Goal: Navigation & Orientation: Find specific page/section

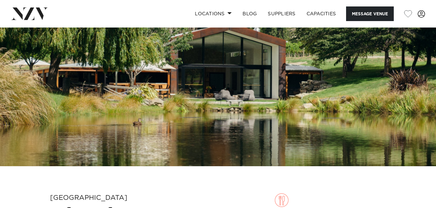
scroll to position [38, 0]
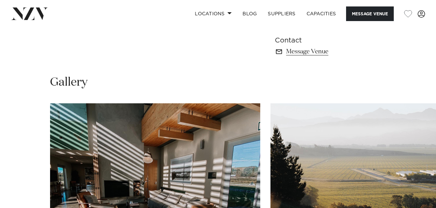
scroll to position [497, 0]
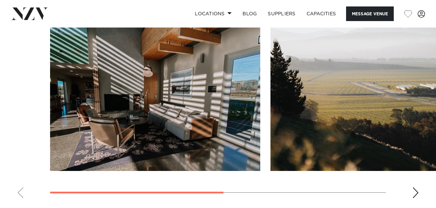
click at [411, 191] on swiper-container at bounding box center [218, 110] width 436 height 187
click at [420, 191] on swiper-container at bounding box center [218, 110] width 436 height 187
click at [407, 196] on swiper-container at bounding box center [218, 110] width 436 height 187
click at [413, 196] on div "Next slide" at bounding box center [415, 193] width 7 height 11
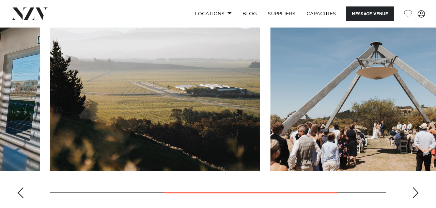
click at [413, 196] on div "Next slide" at bounding box center [415, 193] width 7 height 11
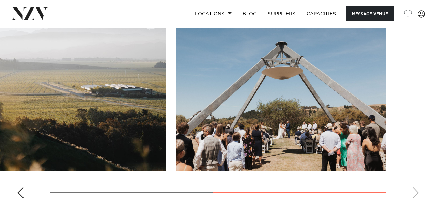
click at [413, 196] on swiper-container at bounding box center [218, 110] width 436 height 187
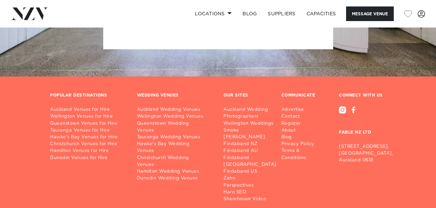
scroll to position [895, 0]
